Goal: Task Accomplishment & Management: Use online tool/utility

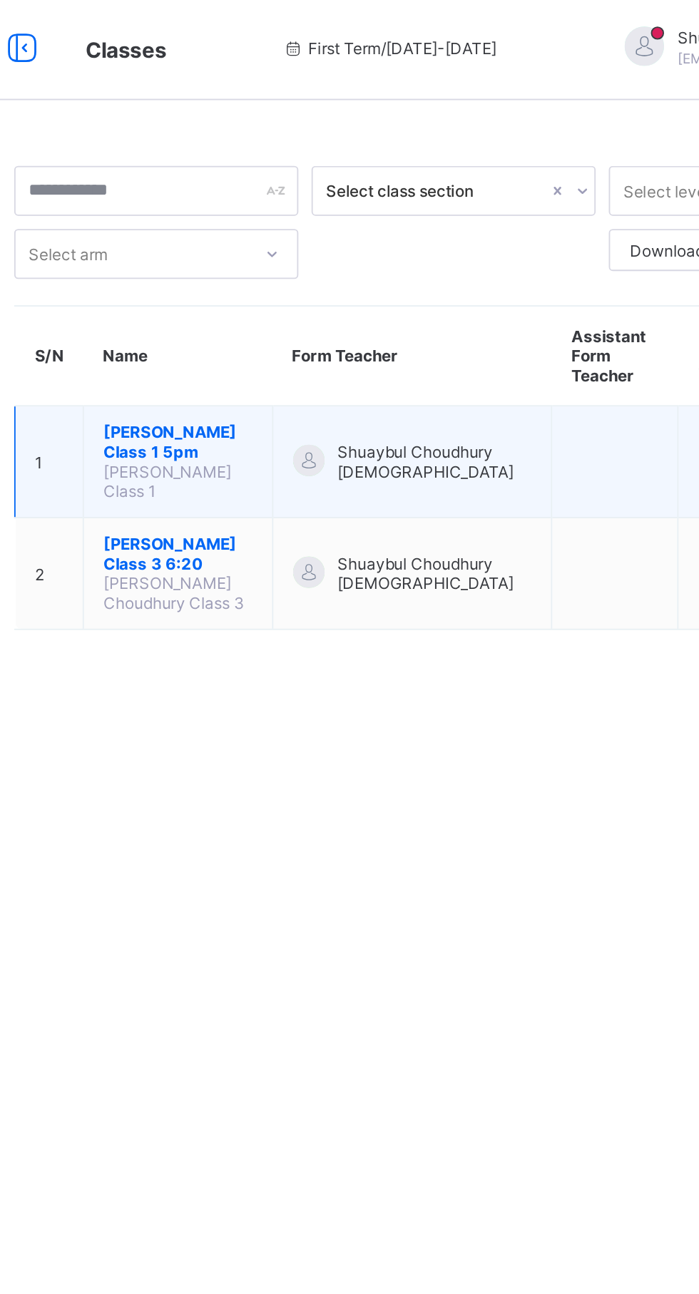
click at [418, 255] on span "Shuaybul Choudhury [DEMOGRAPHIC_DATA]" at bounding box center [424, 252] width 105 height 21
click at [424, 250] on span "Shuaybul Choudhury [DEMOGRAPHIC_DATA]" at bounding box center [424, 252] width 105 height 21
click at [489, 234] on td at bounding box center [523, 253] width 68 height 61
click at [285, 250] on span "[PERSON_NAME] Class 1 5pm" at bounding box center [285, 242] width 81 height 21
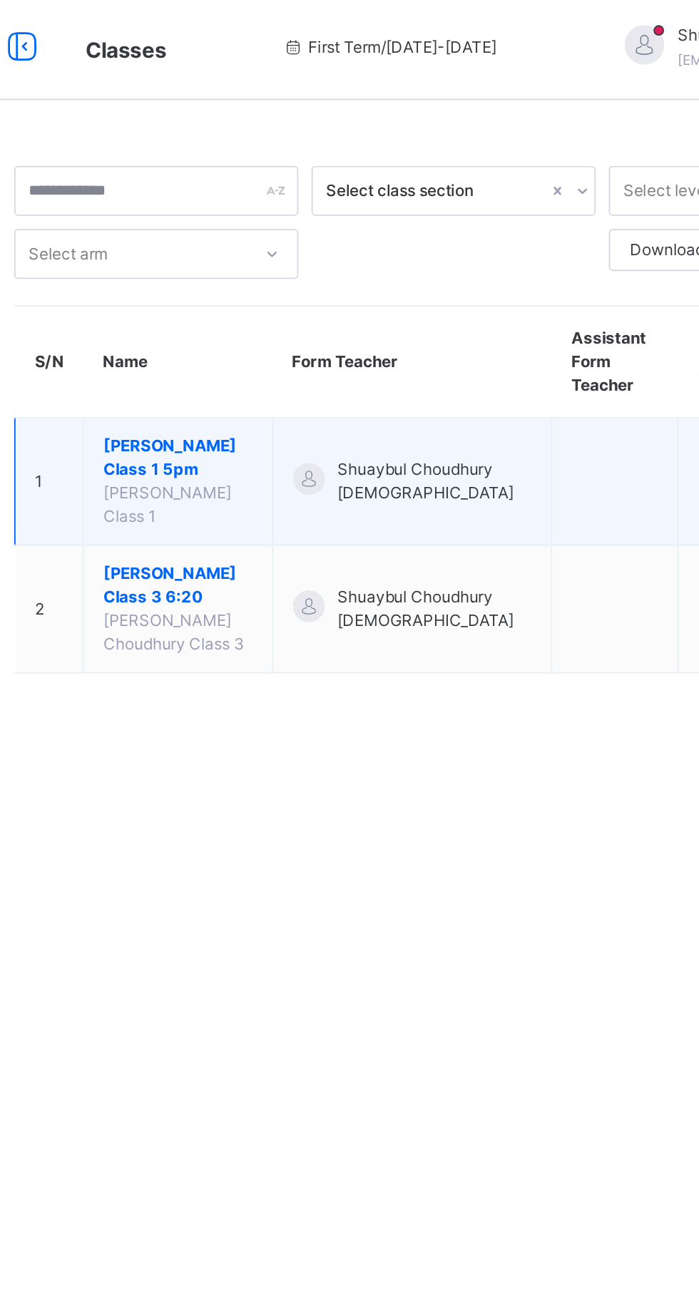
click at [307, 261] on span "[PERSON_NAME] Class 1 5pm" at bounding box center [285, 251] width 81 height 26
click at [301, 254] on span "[PERSON_NAME] Class 1 5pm" at bounding box center [285, 251] width 81 height 26
click at [407, 269] on span "Shuaybul Choudhury [DEMOGRAPHIC_DATA]" at bounding box center [424, 264] width 105 height 26
click at [376, 267] on div "Shuaybul Choudhury [DEMOGRAPHIC_DATA]" at bounding box center [412, 264] width 129 height 26
click at [252, 249] on span "[PERSON_NAME] Class 1 5pm" at bounding box center [285, 251] width 81 height 26
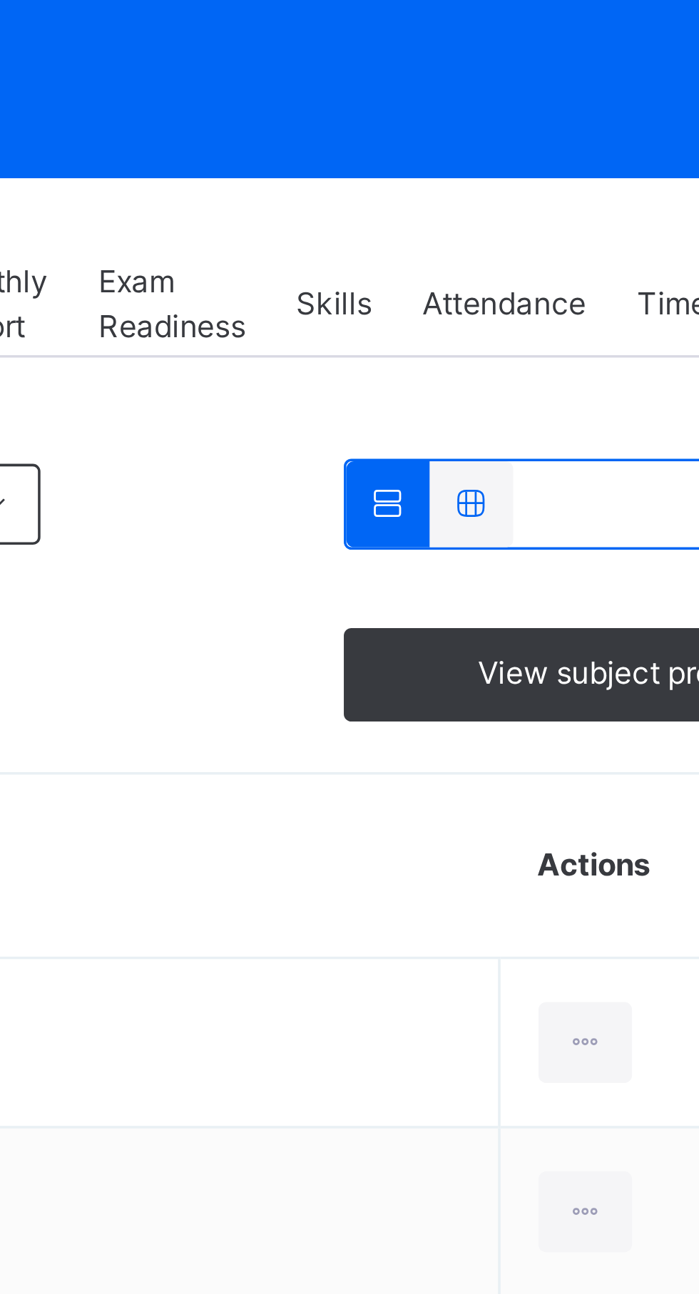
click at [569, 329] on span "Attendance" at bounding box center [564, 323] width 46 height 13
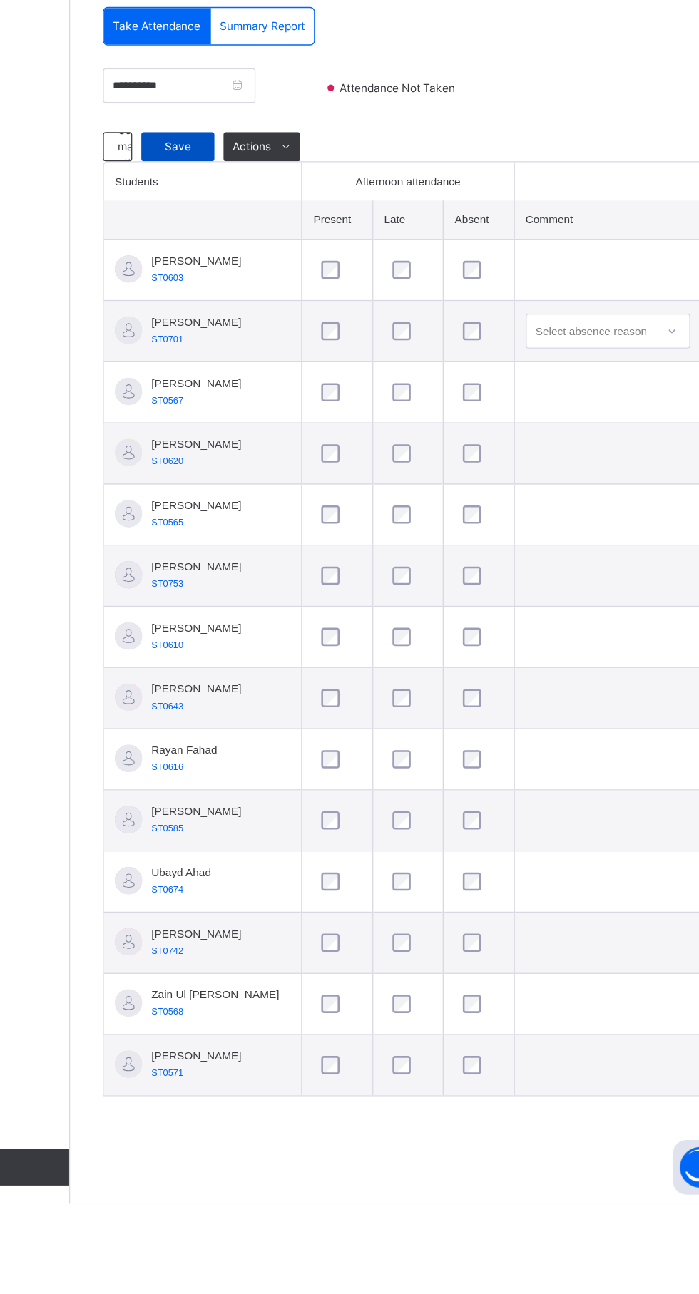
click at [255, 475] on span "Save" at bounding box center [255, 468] width 36 height 13
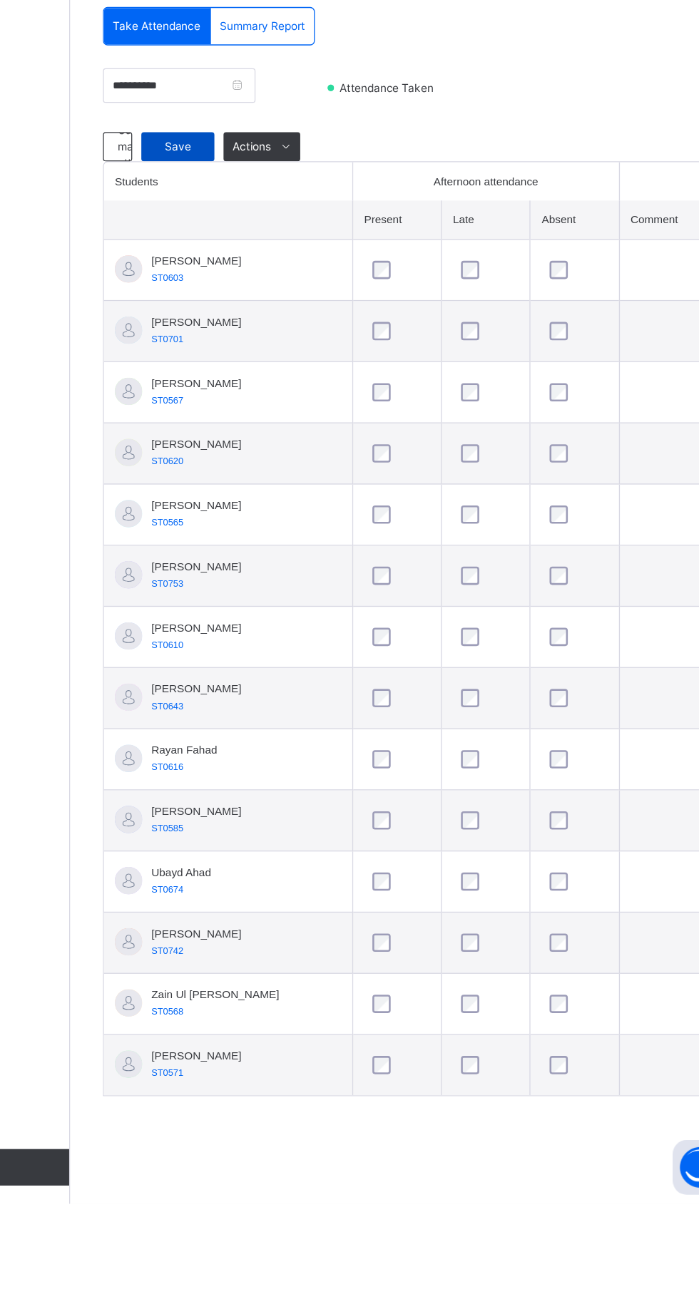
click at [241, 475] on span "Save" at bounding box center [255, 468] width 36 height 13
